Goal: Task Accomplishment & Management: Manage account settings

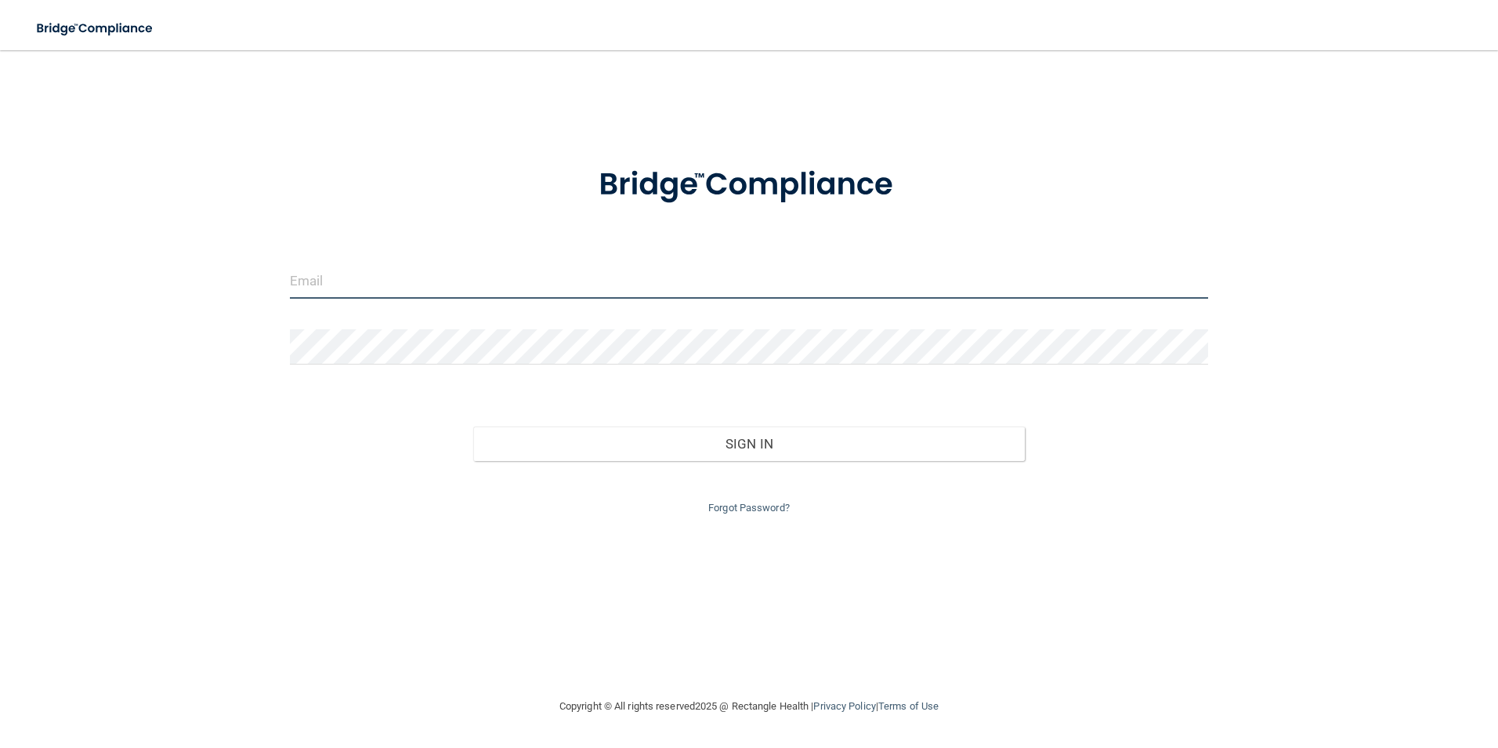
click at [433, 285] on input "email" at bounding box center [749, 280] width 919 height 35
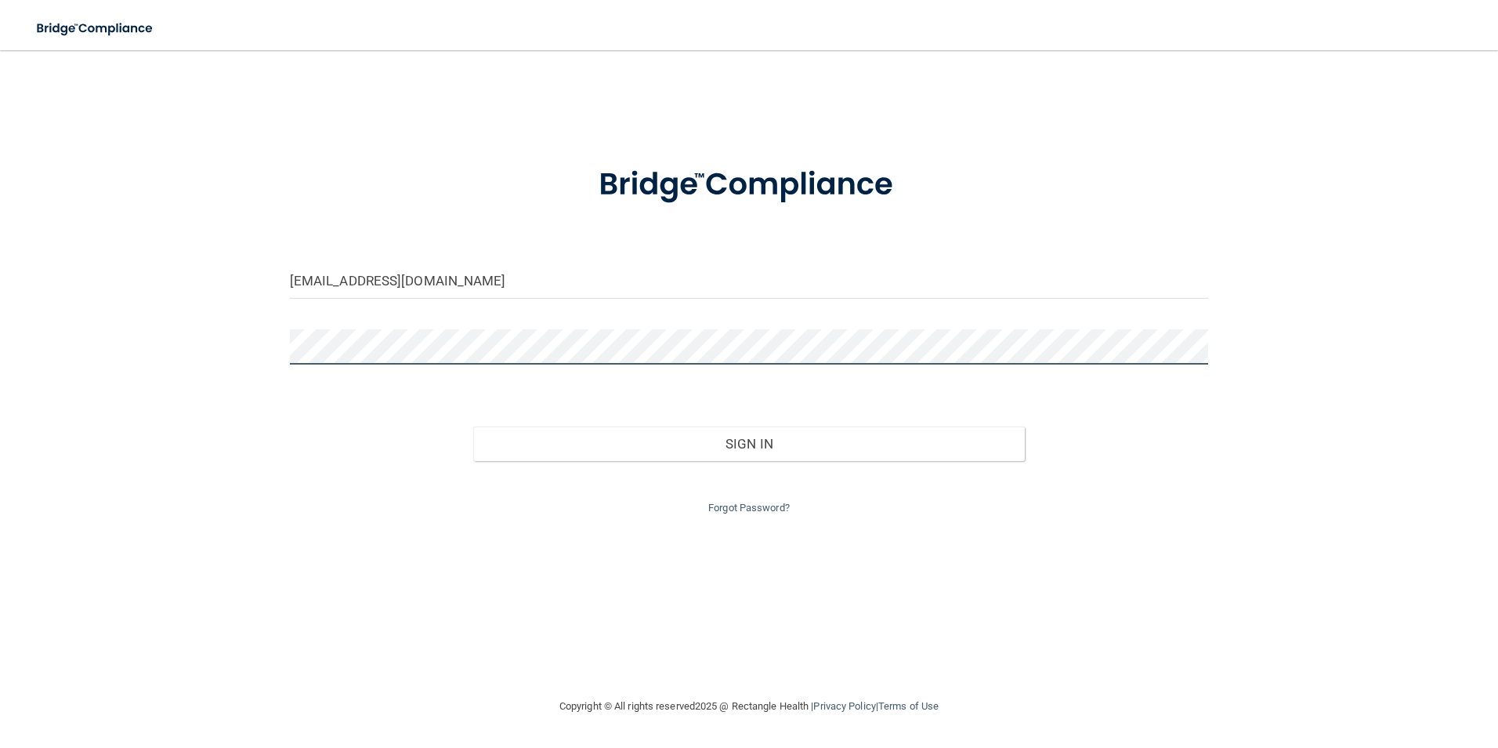
click at [432, 361] on div at bounding box center [749, 352] width 943 height 47
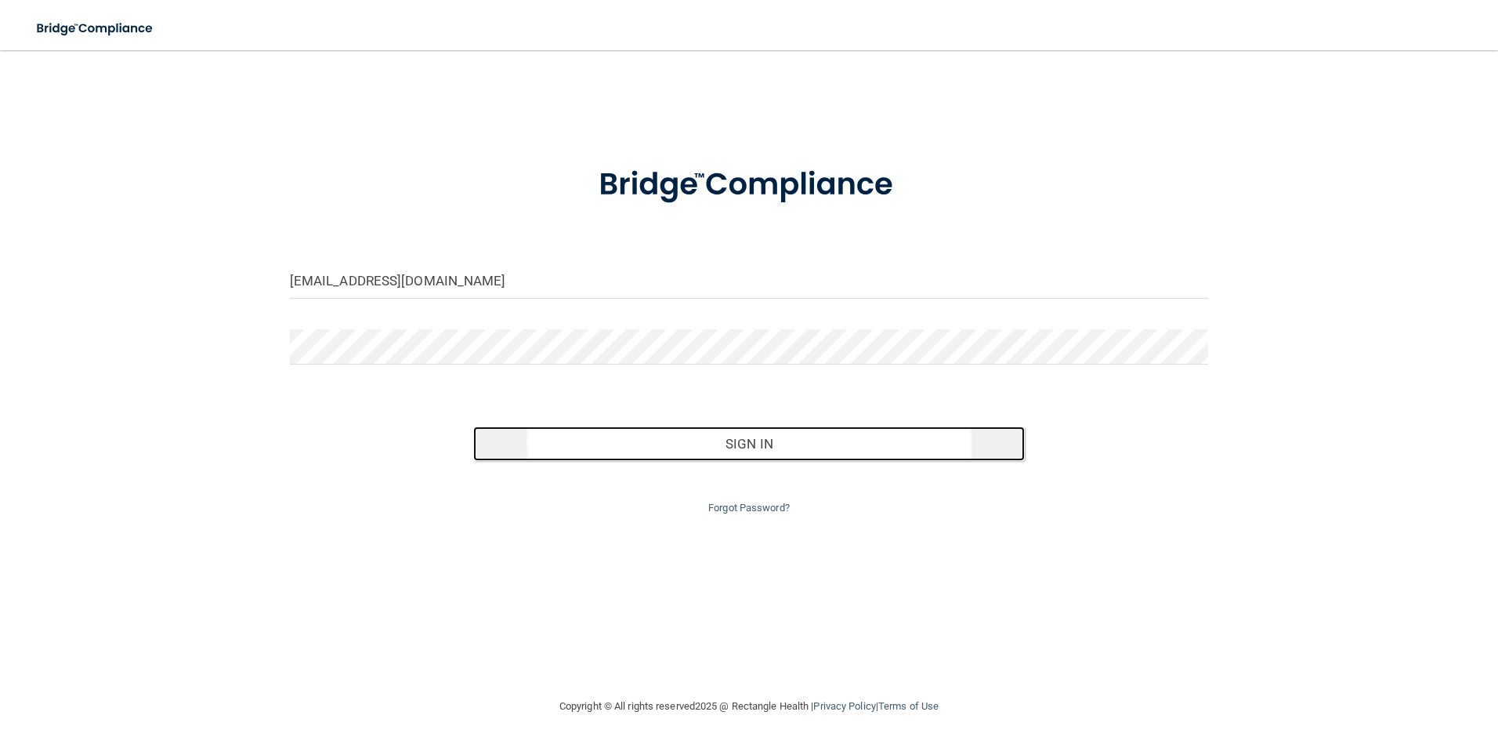
click at [738, 443] on button "Sign In" at bounding box center [749, 443] width 552 height 34
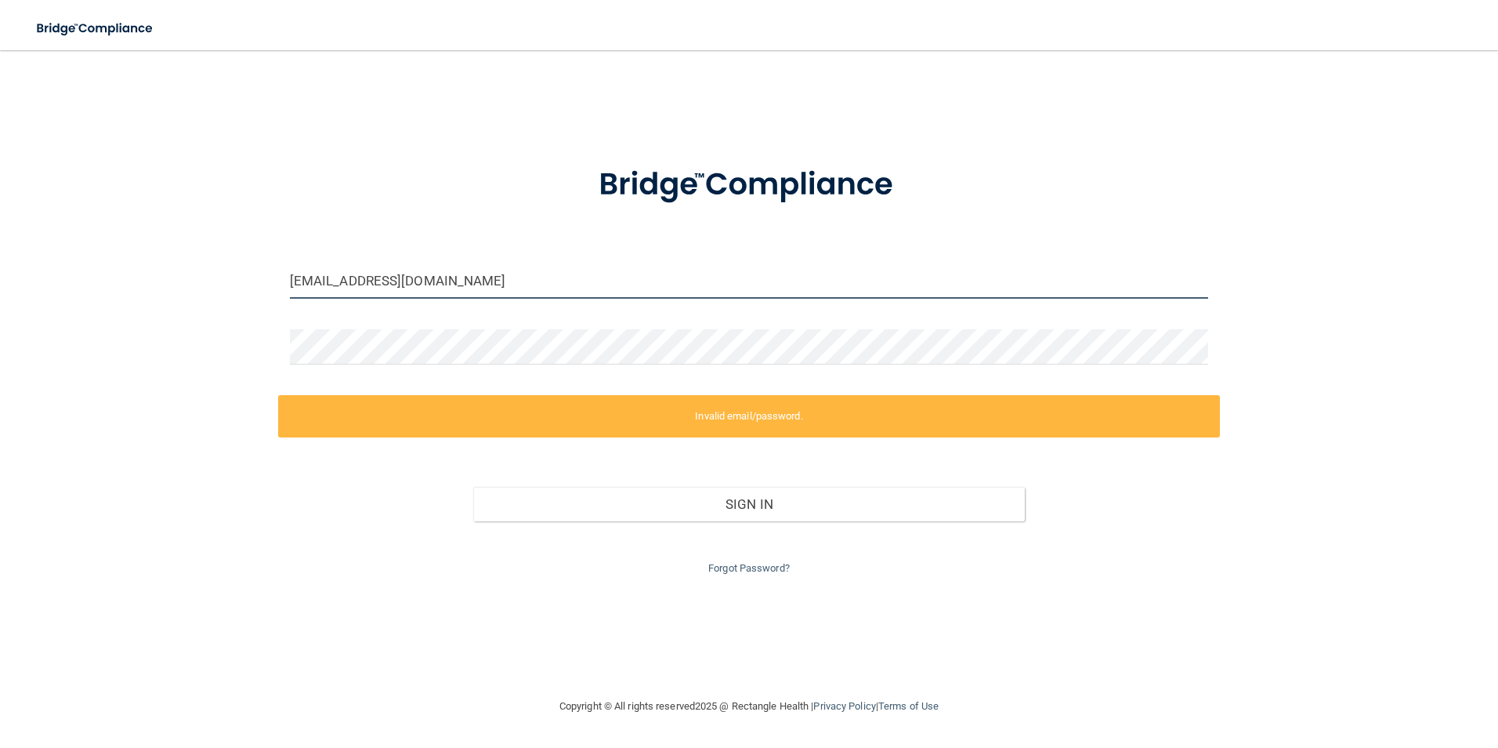
drag, startPoint x: 451, startPoint y: 275, endPoint x: 143, endPoint y: 299, distance: 308.8
click at [143, 299] on div "[EMAIL_ADDRESS][DOMAIN_NAME] Invalid email/password. You don't have permission …" at bounding box center [748, 373] width 1435 height 615
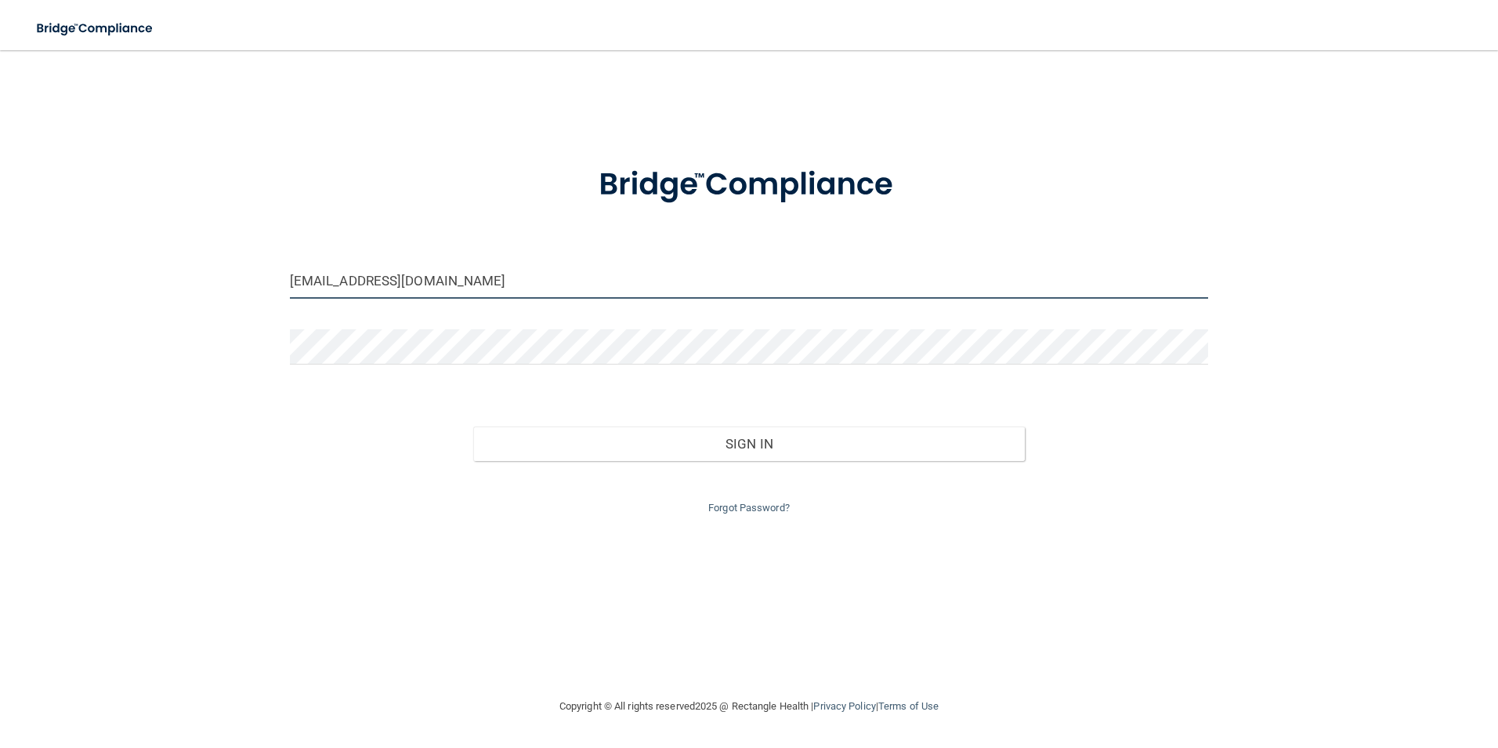
drag, startPoint x: 513, startPoint y: 284, endPoint x: 16, endPoint y: 330, distance: 499.7
click at [16, 330] on main "[EMAIL_ADDRESS][DOMAIN_NAME] Invalid email/password. You don't have permission …" at bounding box center [749, 398] width 1498 height 697
type input "[EMAIL_ADDRESS][DOMAIN_NAME]"
click at [502, 190] on div at bounding box center [749, 184] width 943 height 81
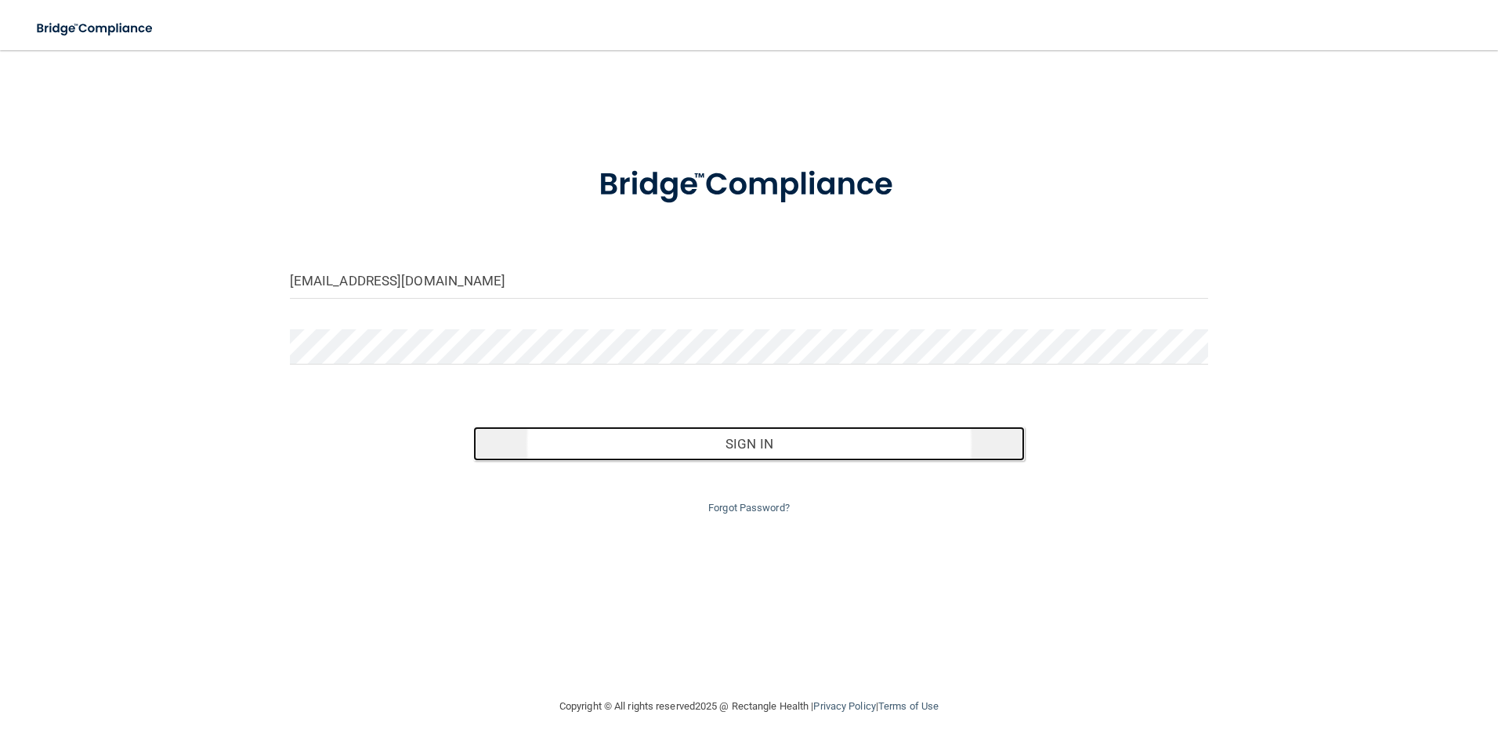
click at [770, 447] on button "Sign In" at bounding box center [749, 443] width 552 height 34
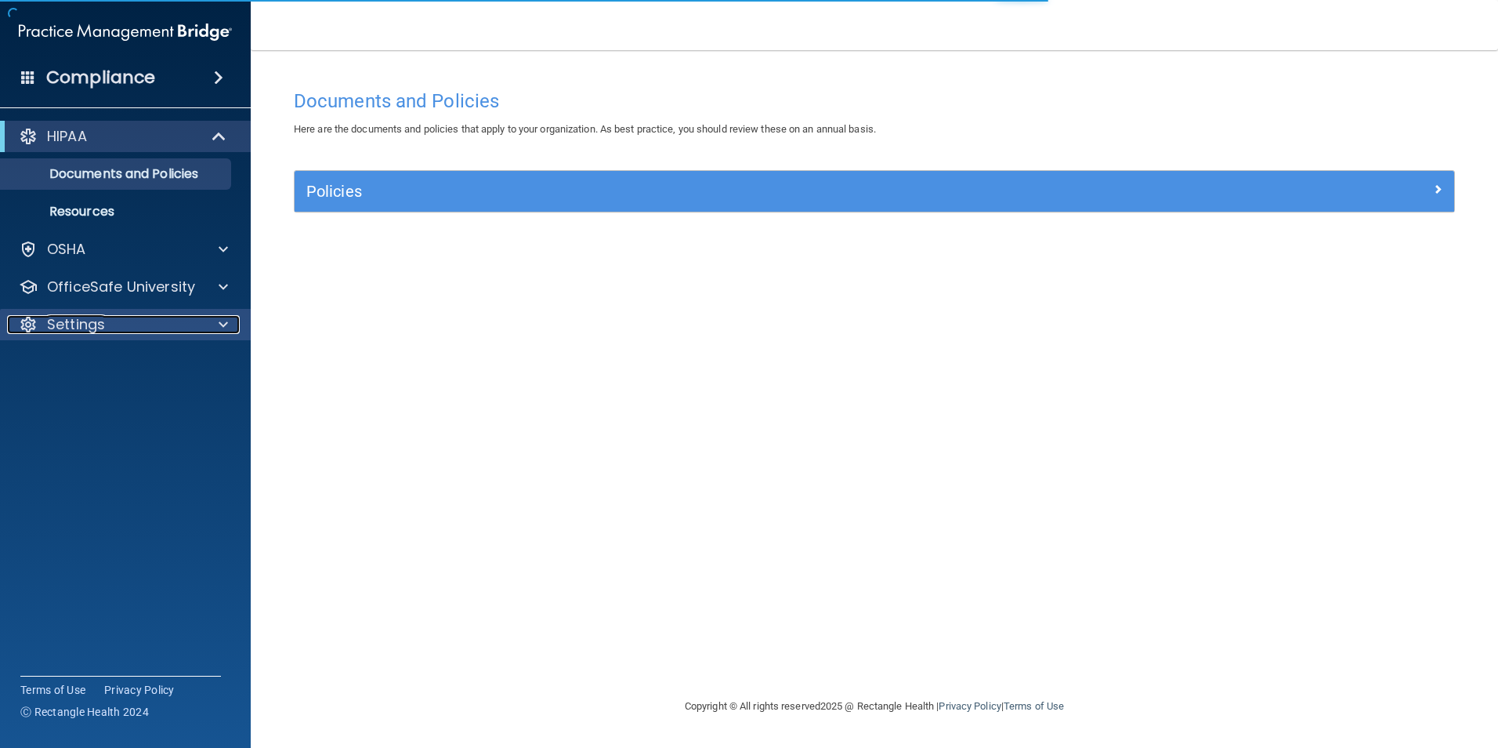
click at [73, 331] on p "Settings" at bounding box center [76, 324] width 58 height 19
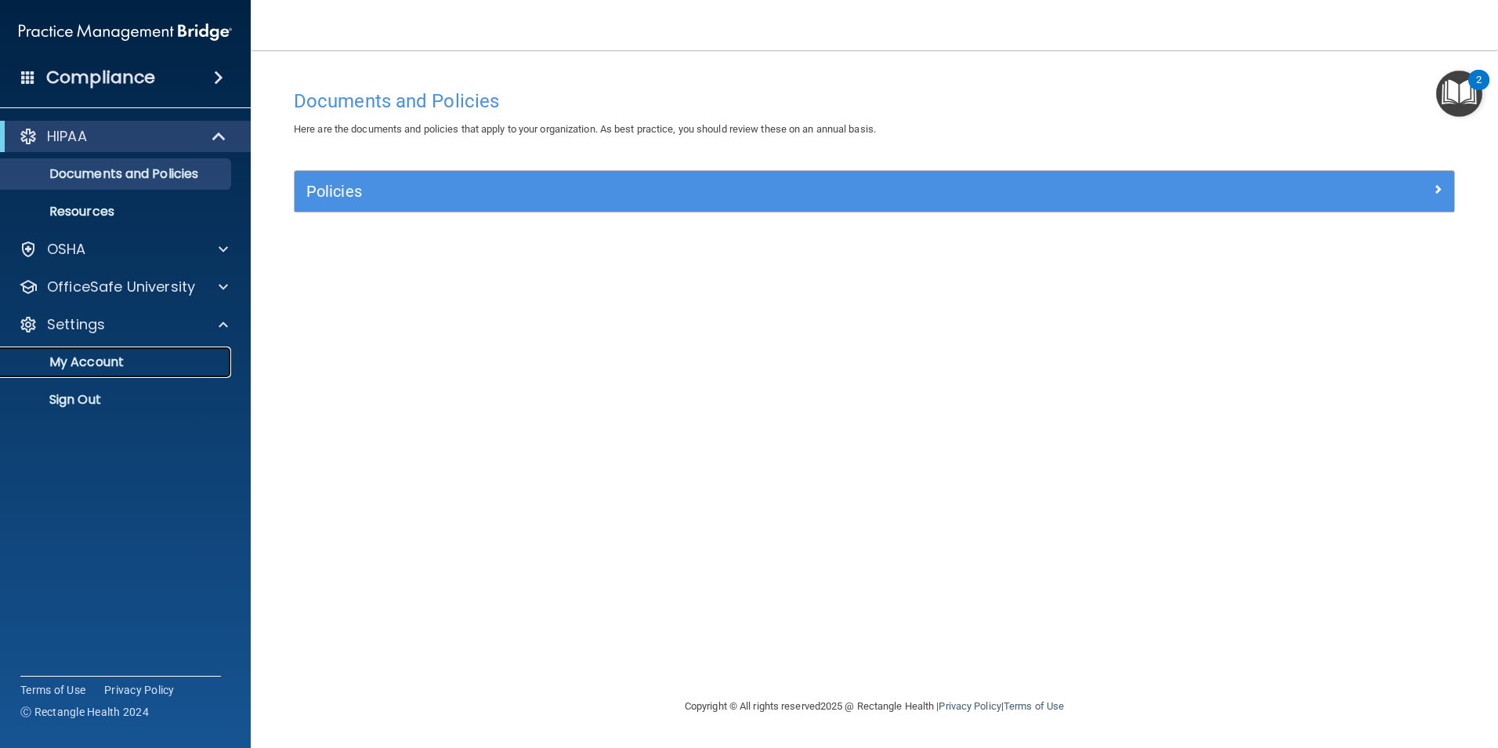
click at [74, 357] on p "My Account" at bounding box center [117, 362] width 214 height 16
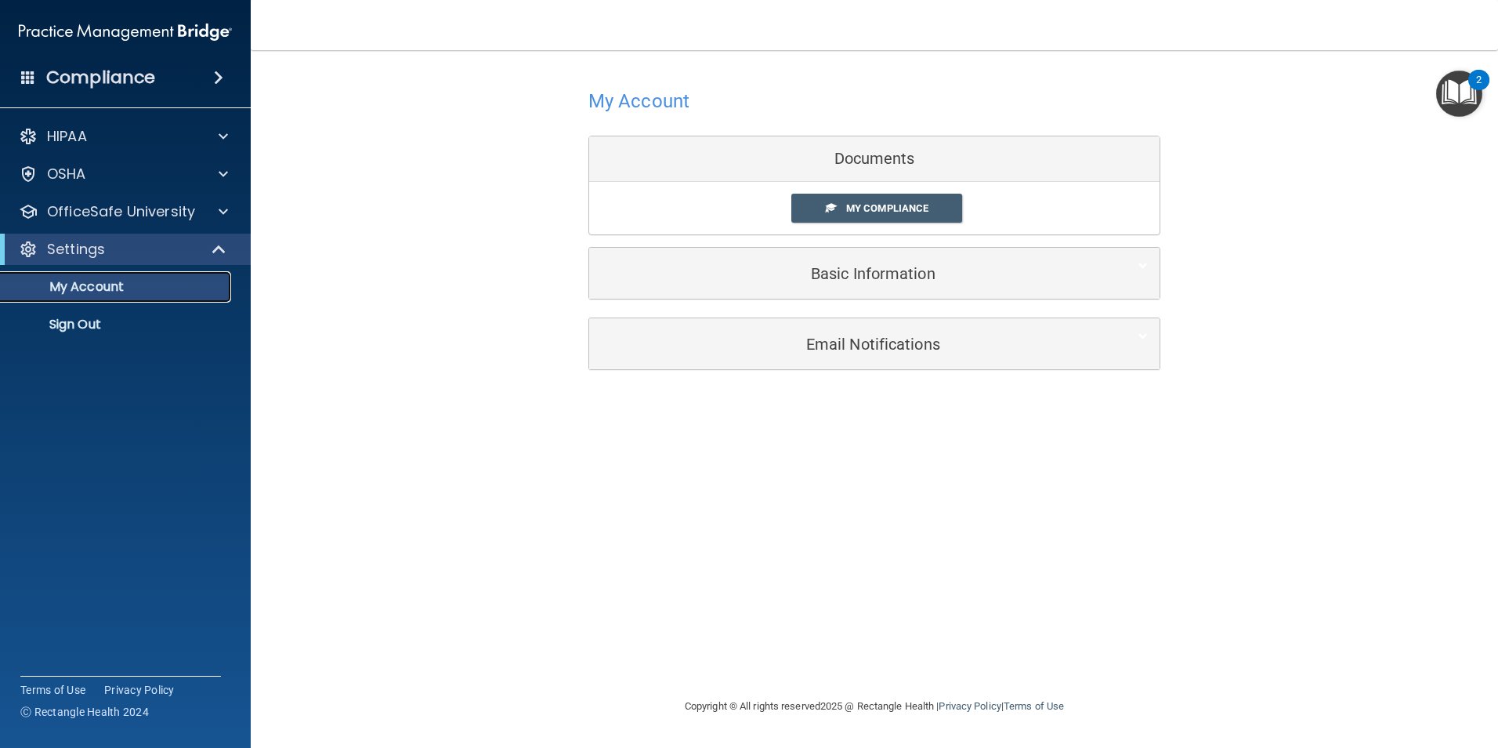
click at [106, 288] on p "My Account" at bounding box center [117, 287] width 214 height 16
click at [217, 245] on span at bounding box center [220, 249] width 13 height 19
click at [218, 245] on span at bounding box center [222, 249] width 9 height 19
